Goal: Find specific page/section: Find specific page/section

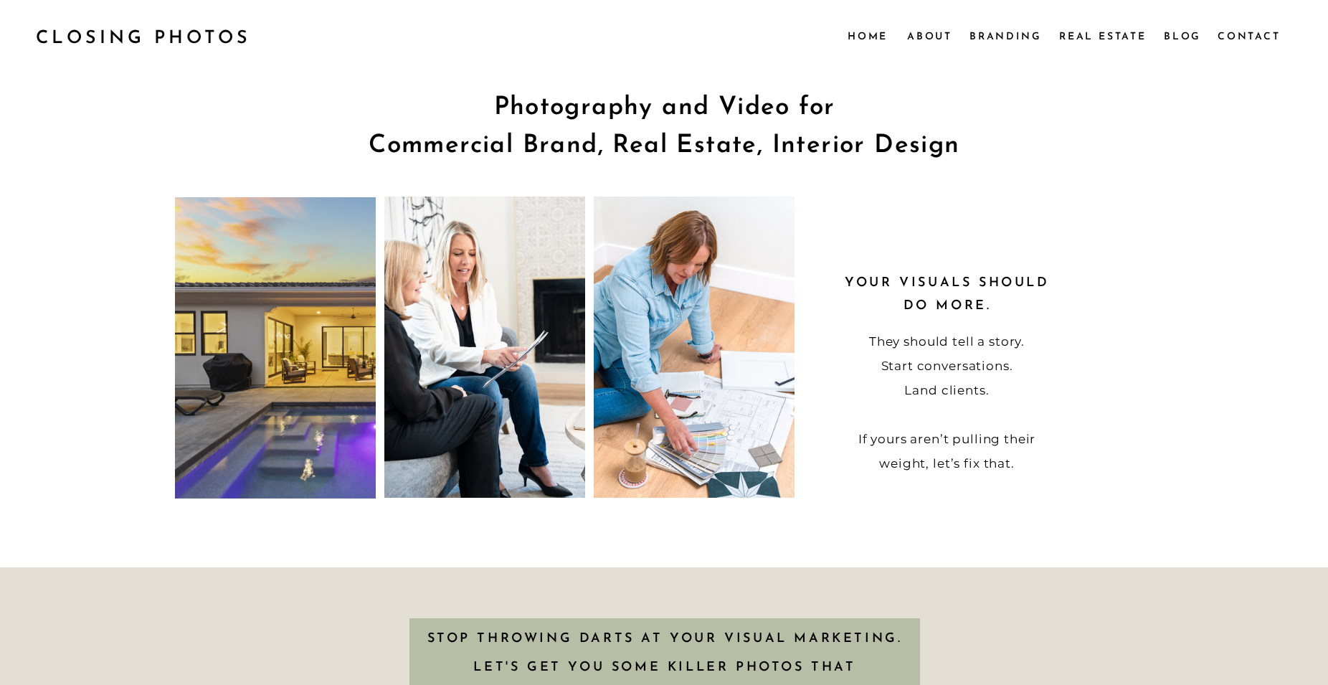
click at [1234, 39] on nav "Contact" at bounding box center [1248, 36] width 62 height 16
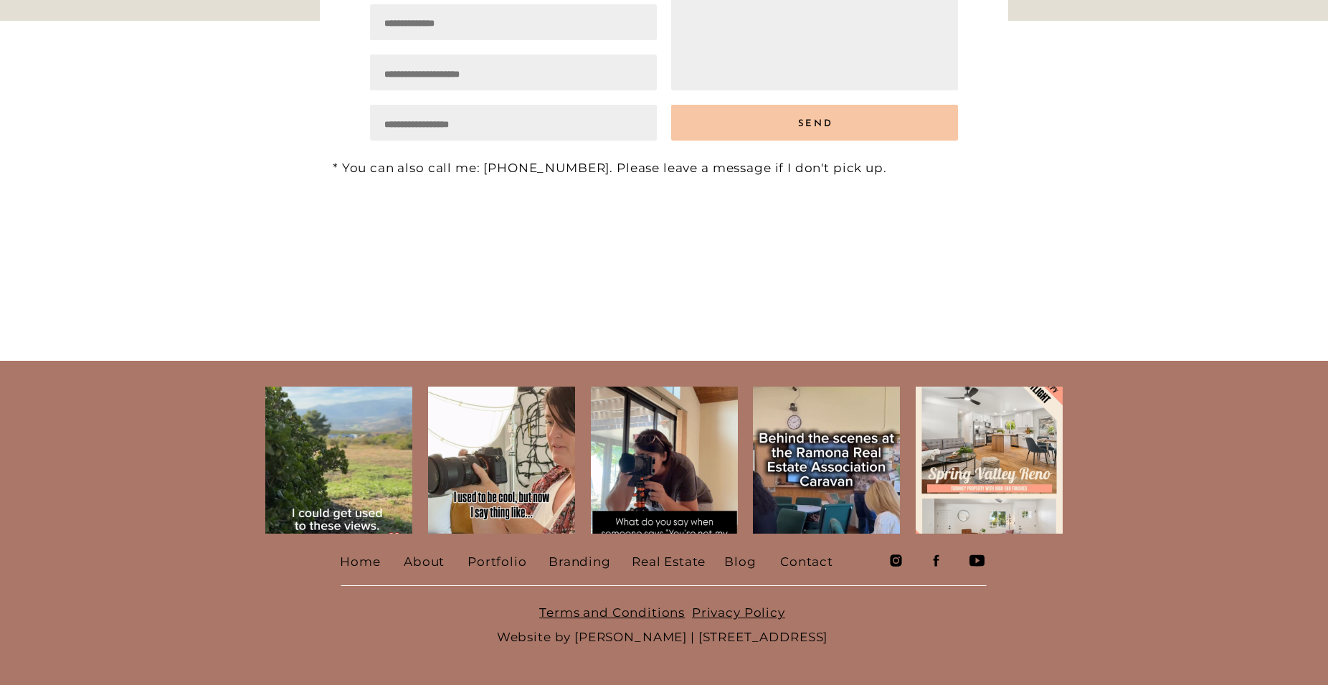
scroll to position [429, 0]
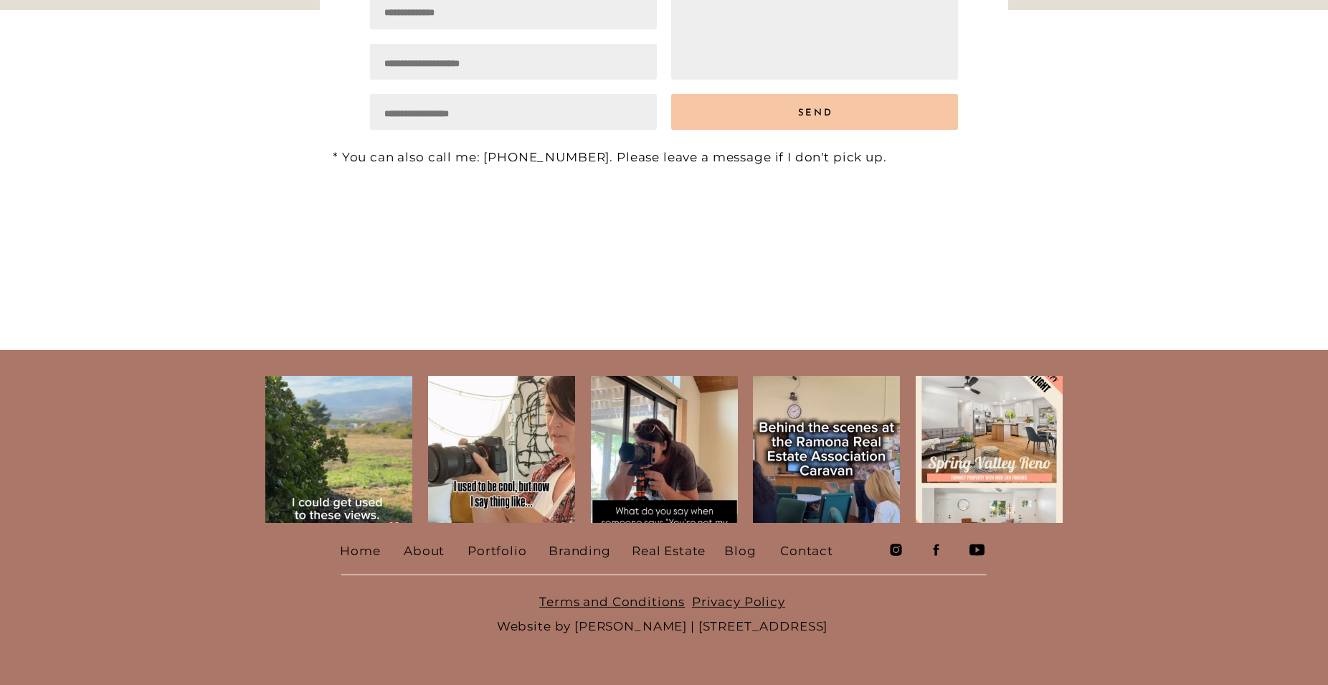
click at [1089, 390] on div "Blog Real Estate Contact Branding Portfolio About Home menu Contact Blog Real E…" at bounding box center [664, 128] width 1328 height 1114
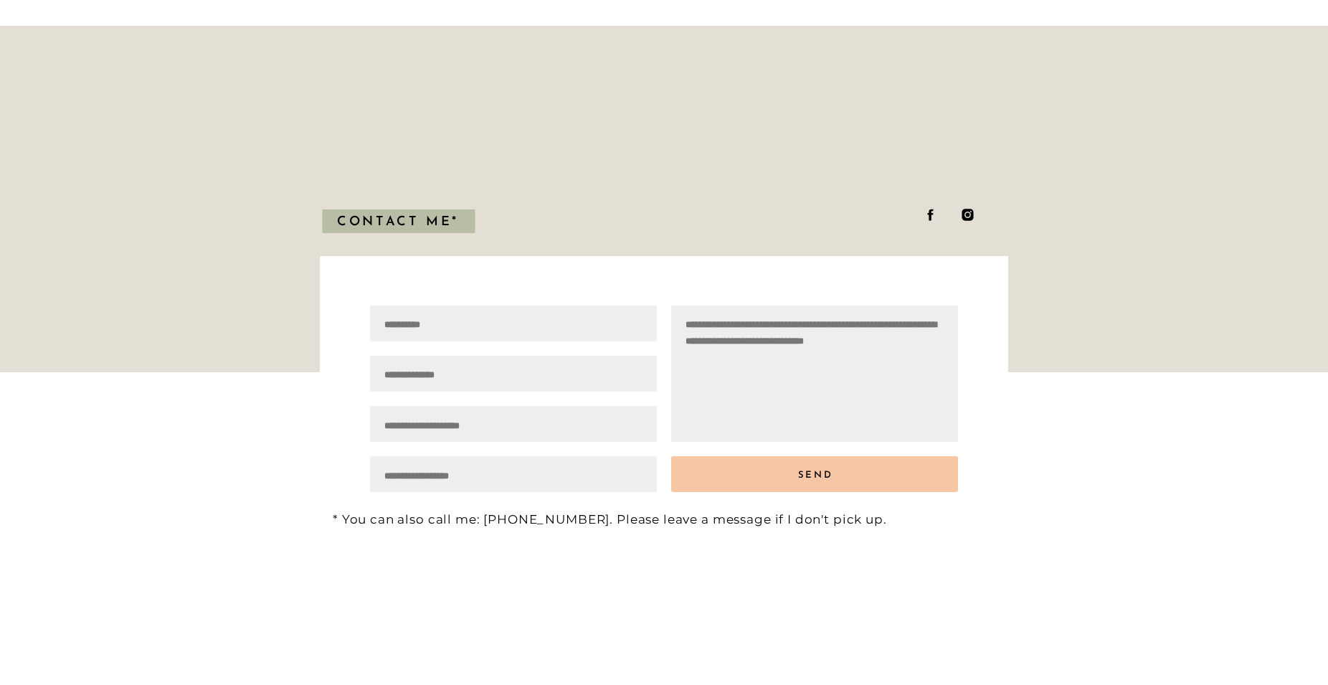
scroll to position [64, 0]
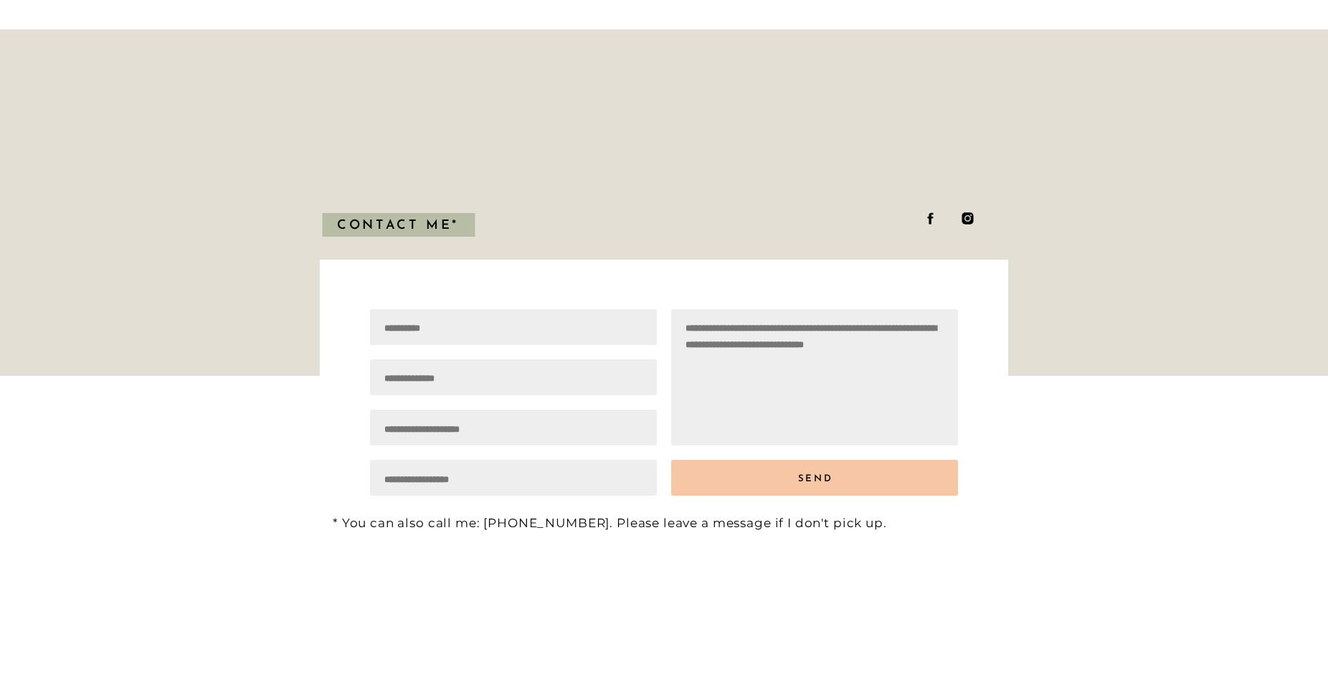
click at [933, 218] on icon at bounding box center [931, 218] width 6 height 11
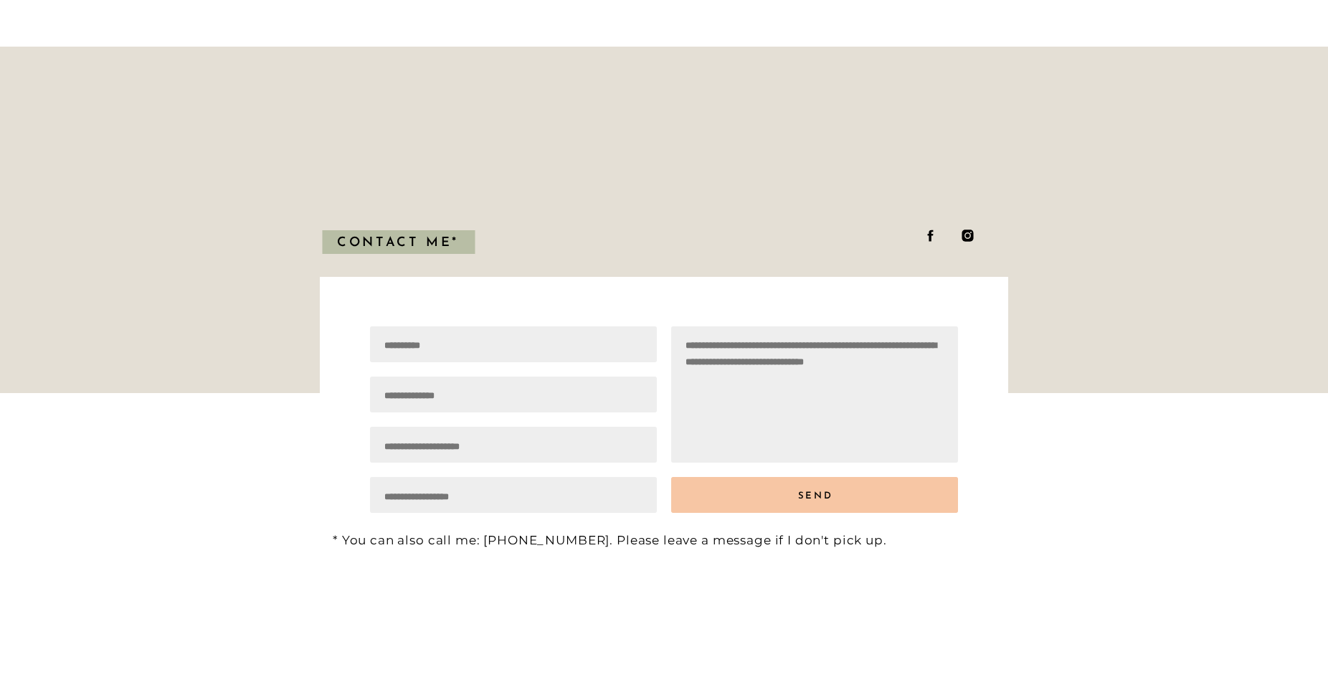
scroll to position [0, 0]
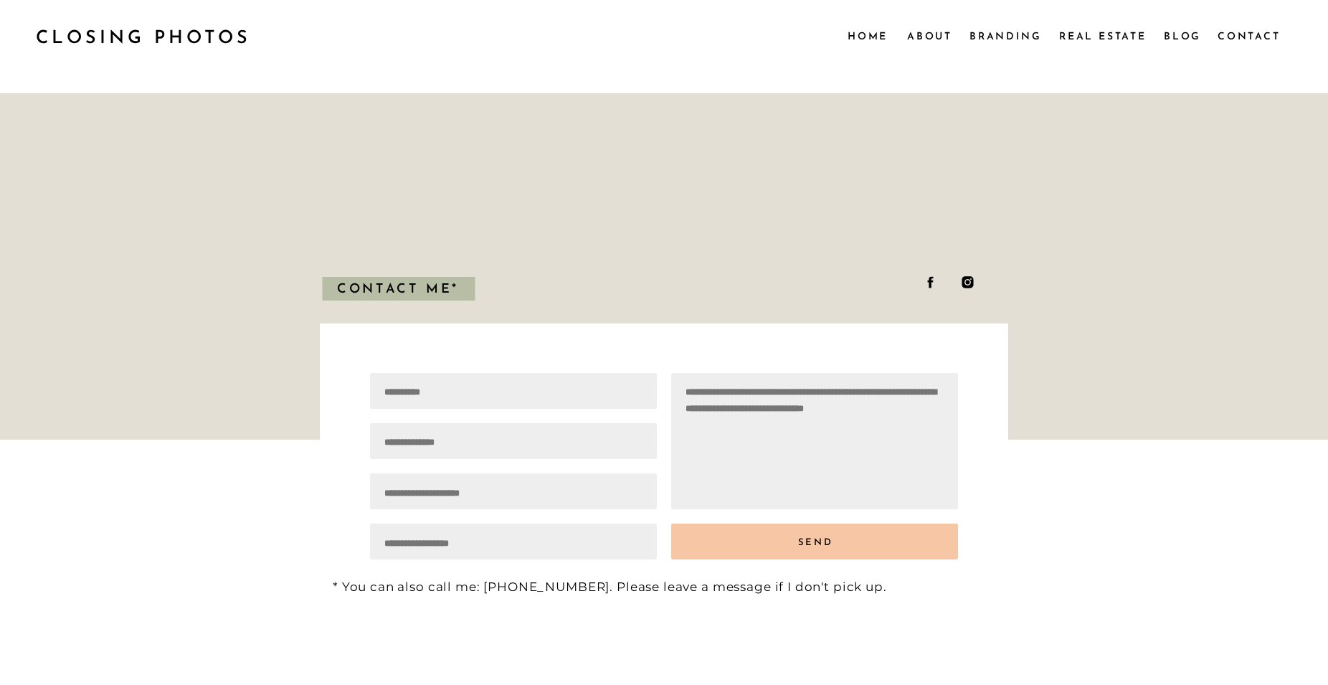
click at [913, 33] on nav "About" at bounding box center [929, 36] width 44 height 16
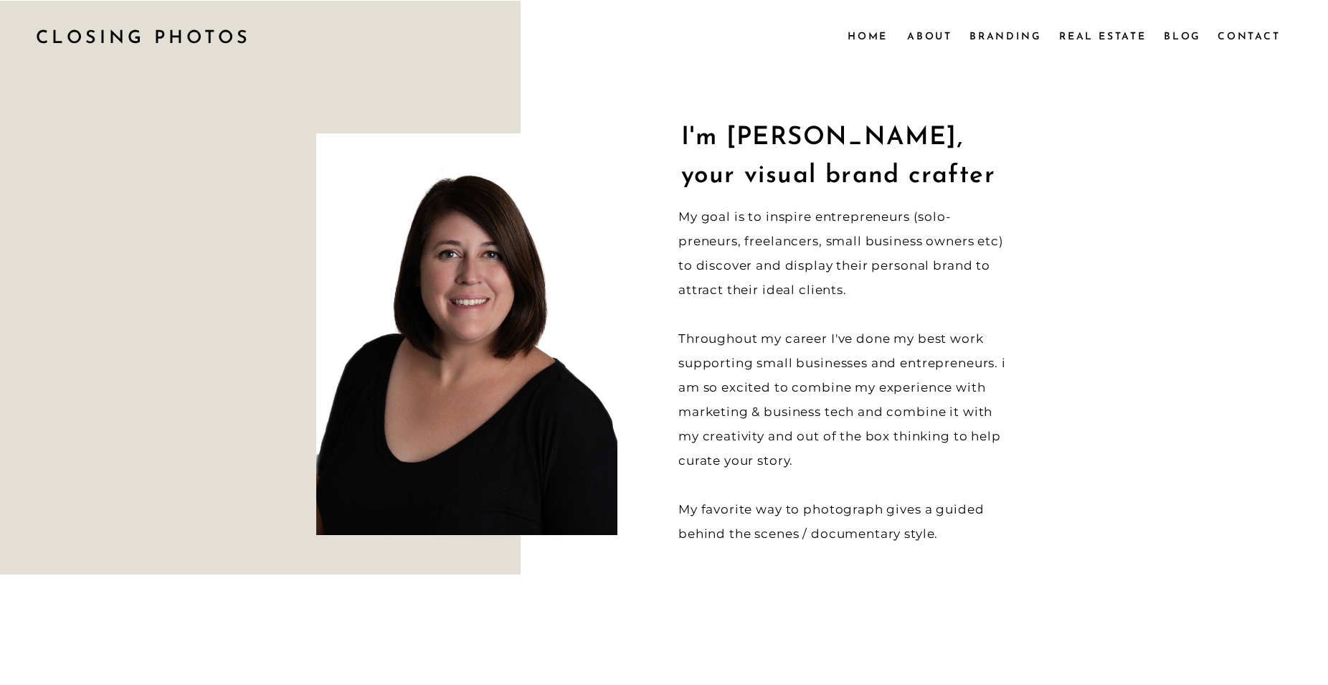
click at [938, 281] on p "My goal is to inspire entrepreneurs (solo-preneurs, freelancers, small business…" at bounding box center [843, 374] width 331 height 341
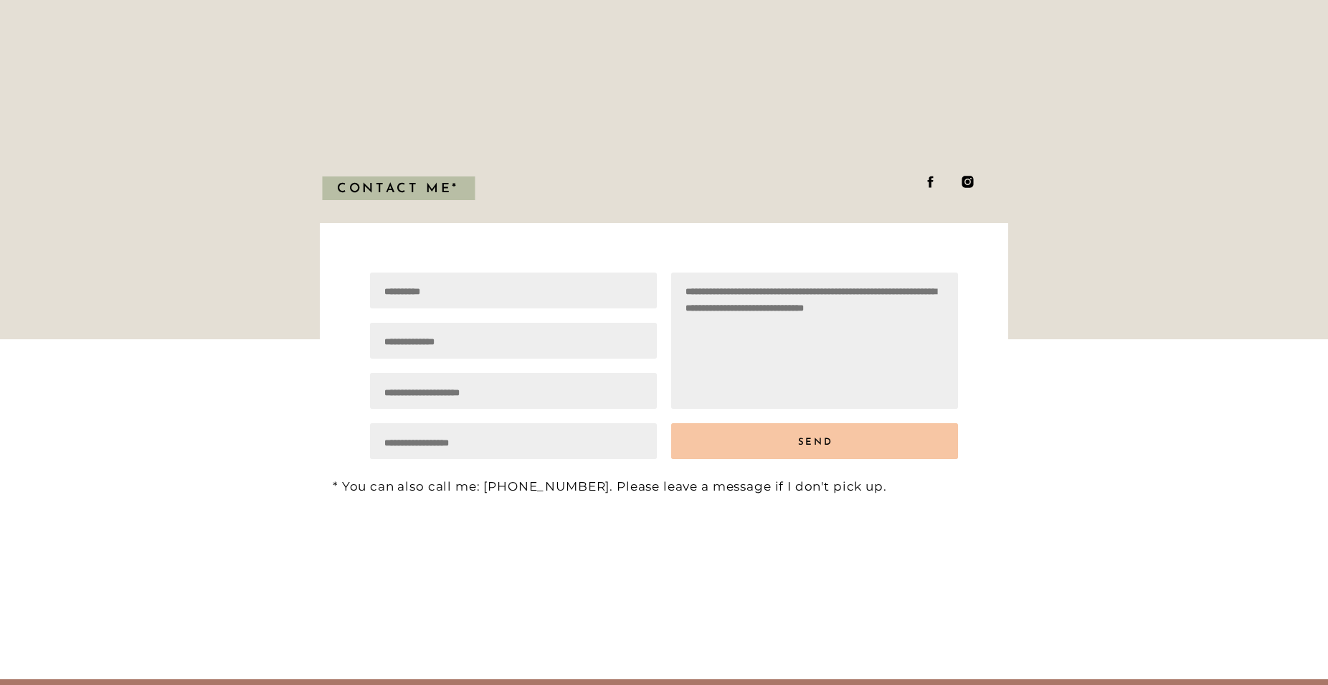
scroll to position [1938, 0]
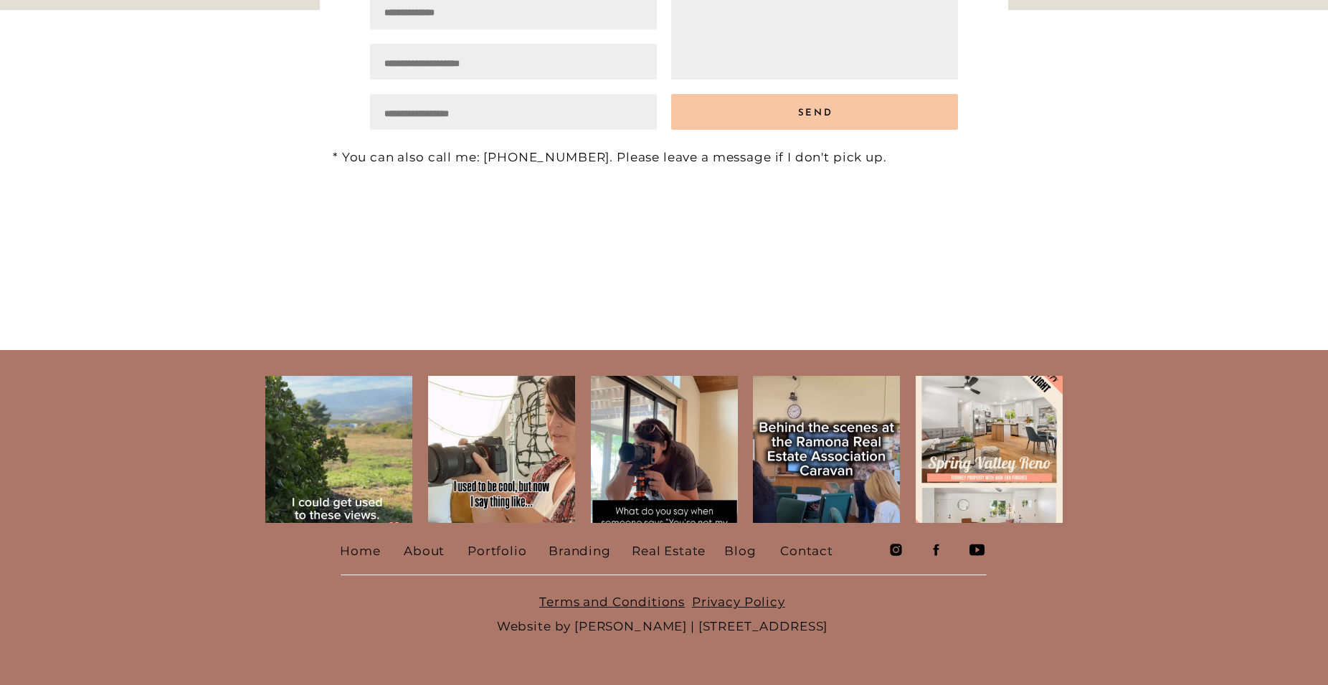
click at [977, 553] on icon at bounding box center [976, 549] width 15 height 11
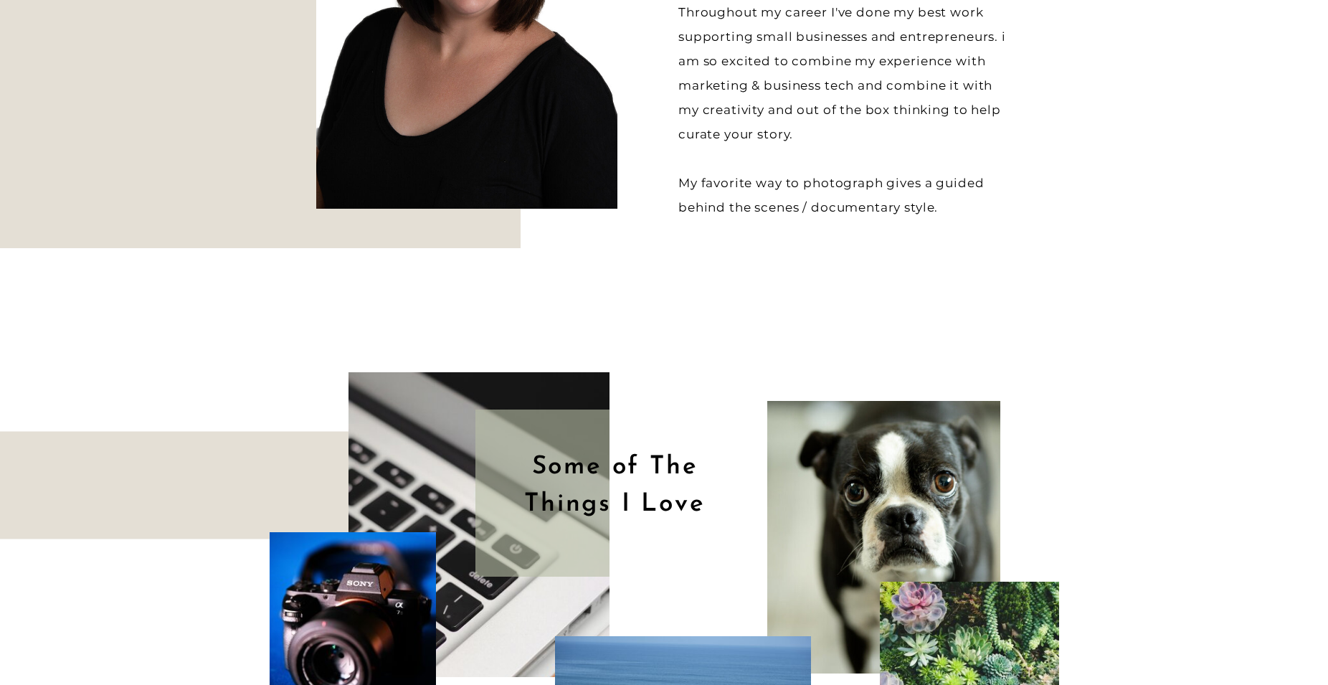
scroll to position [0, 0]
